Goal: Transaction & Acquisition: Purchase product/service

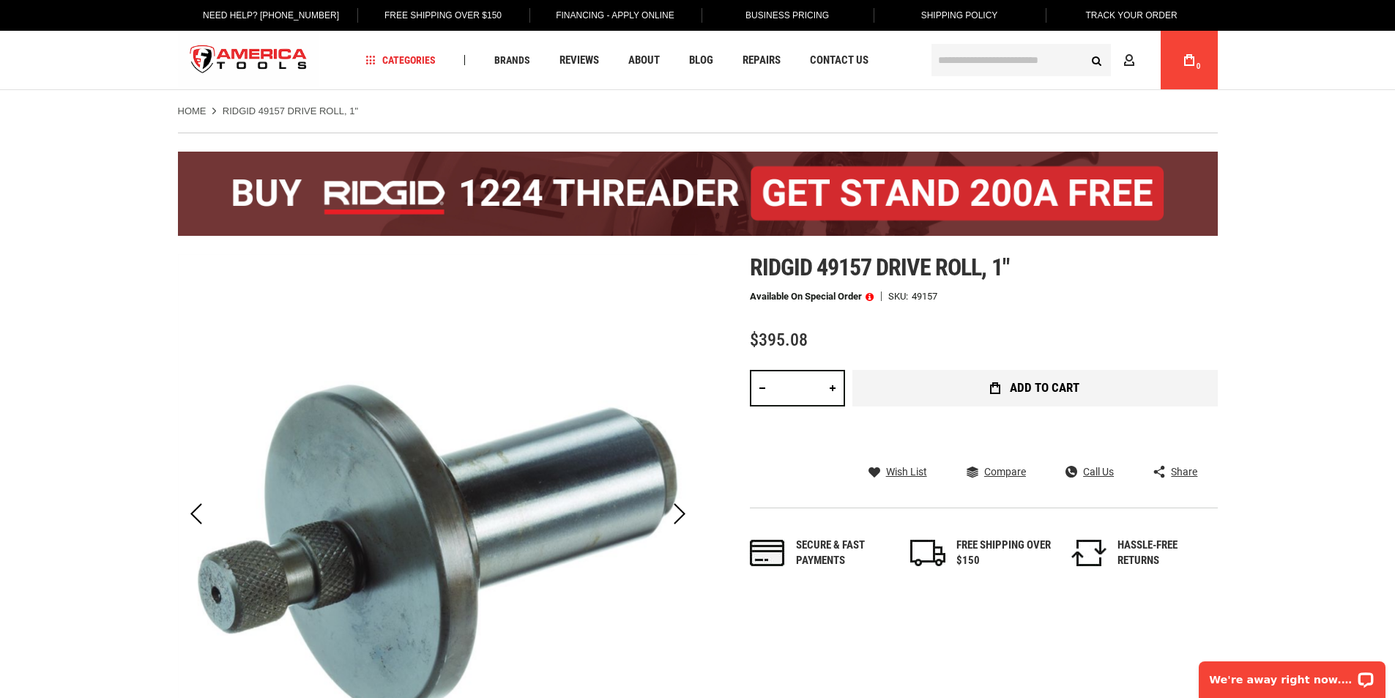
click at [938, 395] on button "Add to Cart" at bounding box center [1034, 388] width 365 height 37
click at [938, 395] on div "Add to Cart" at bounding box center [1034, 410] width 365 height 81
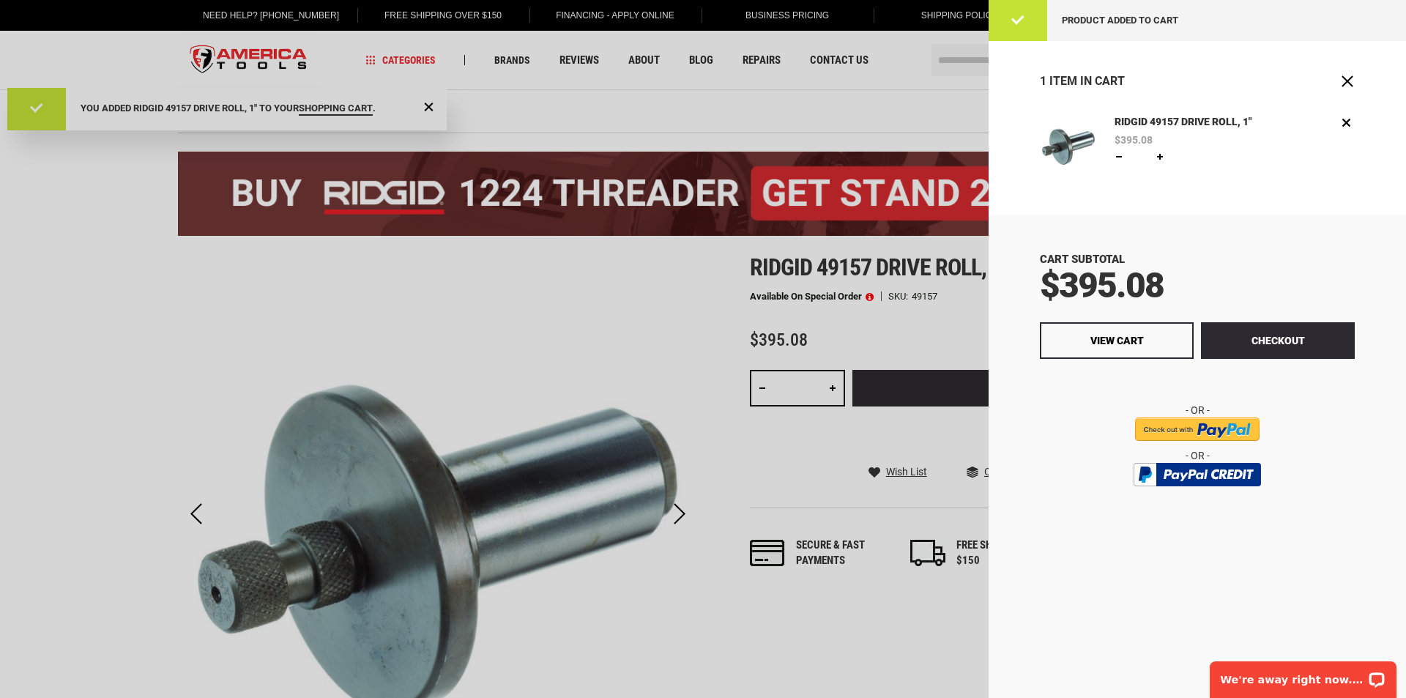
click at [598, 105] on div at bounding box center [703, 349] width 1406 height 698
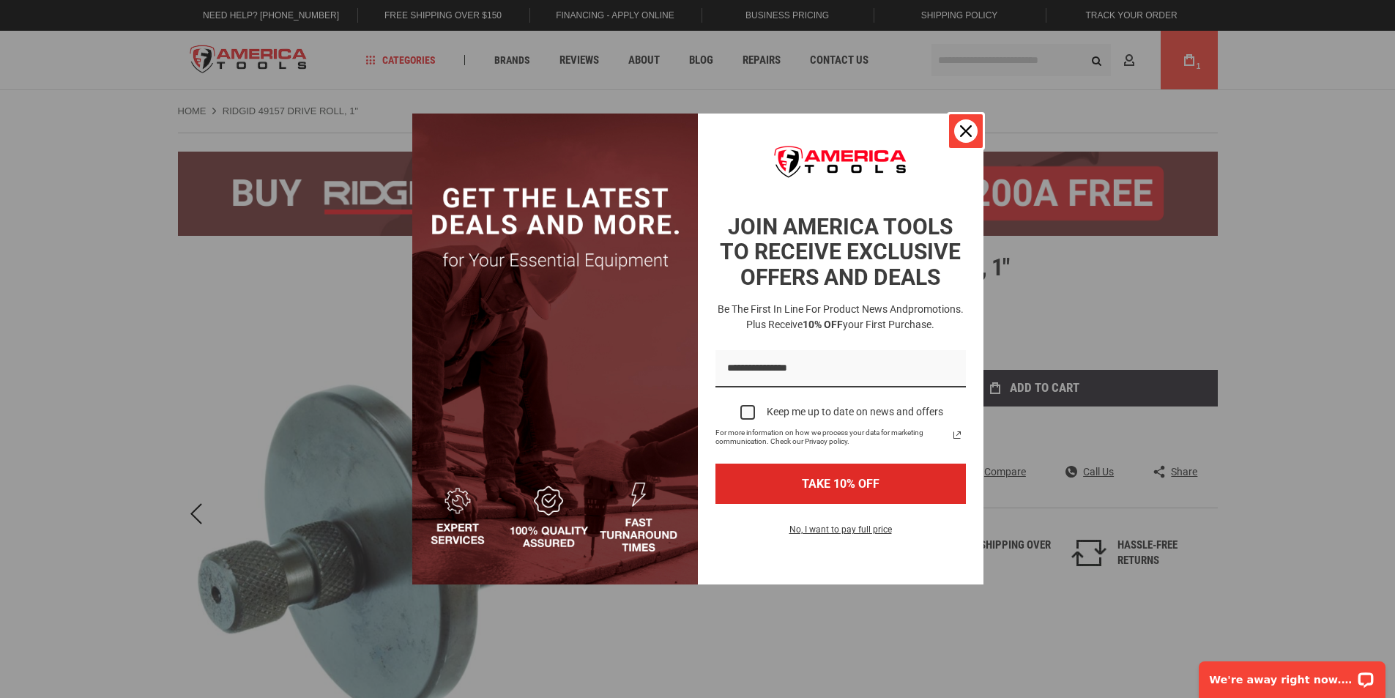
click at [957, 135] on div "Close" at bounding box center [965, 130] width 23 height 23
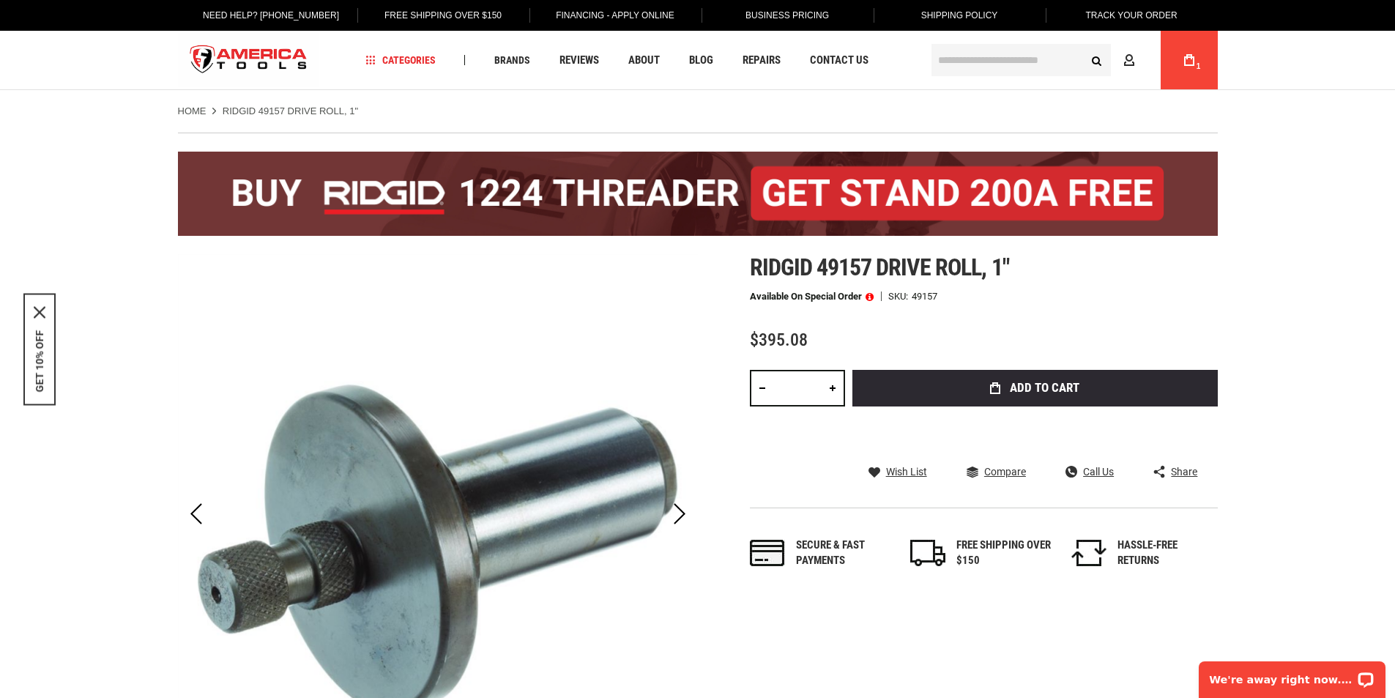
click at [1009, 267] on span "Ridgid 49157 drive roll, 1"" at bounding box center [879, 267] width 259 height 28
click at [793, 272] on span "Ridgid 49157 drive roll, 1"" at bounding box center [879, 267] width 259 height 28
drag, startPoint x: 742, startPoint y: 268, endPoint x: 1009, endPoint y: 270, distance: 267.2
click at [1009, 270] on div "Skip to the end of the images gallery Skip to the beginning of the images galle…" at bounding box center [698, 543] width 1040 height 578
copy span "Ridgid 49157 drive roll, 1""
